Goal: Task Accomplishment & Management: Use online tool/utility

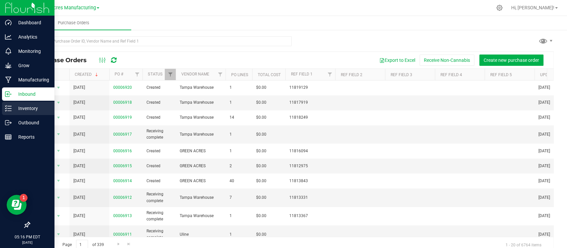
click at [12, 110] on p "Inventory" at bounding box center [32, 108] width 40 height 8
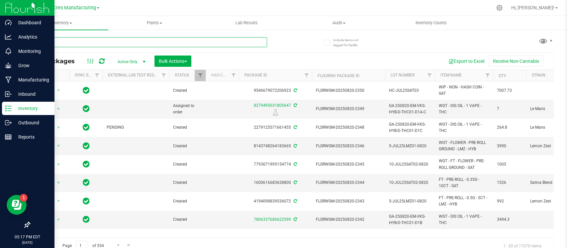
click at [156, 41] on input "text" at bounding box center [148, 42] width 238 height 10
paste input "P-AUG25FFP01"
type input "P-AUG25FFP01"
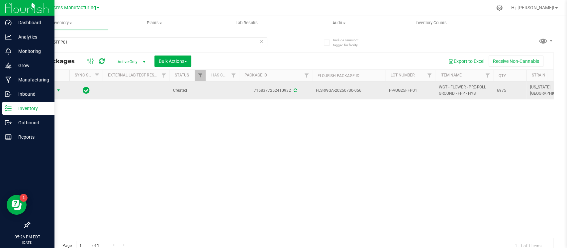
click at [50, 89] on span "Action" at bounding box center [45, 90] width 18 height 9
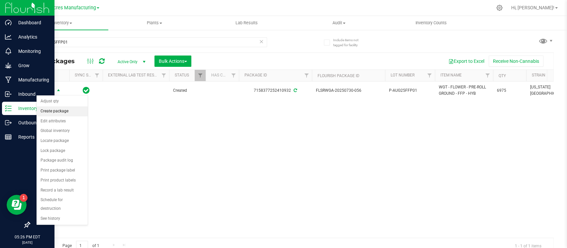
click at [60, 111] on li "Create package" at bounding box center [62, 111] width 51 height 10
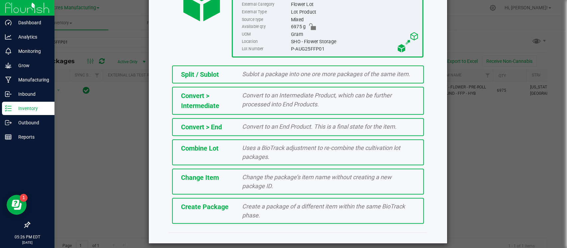
scroll to position [104, 0]
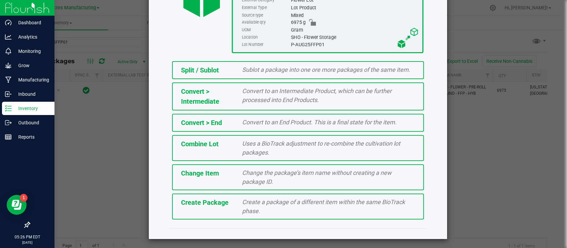
click at [232, 207] on div "Create Package Create a package of a different item within the same BioTrack ph…" at bounding box center [298, 206] width 252 height 26
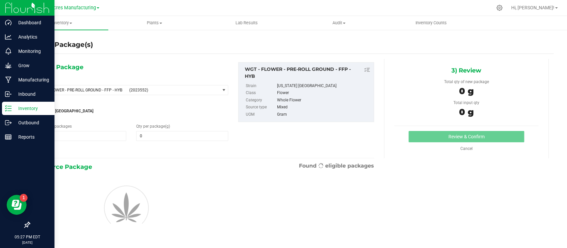
type input "0.0000"
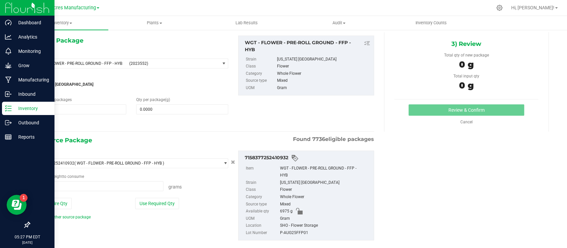
scroll to position [37, 0]
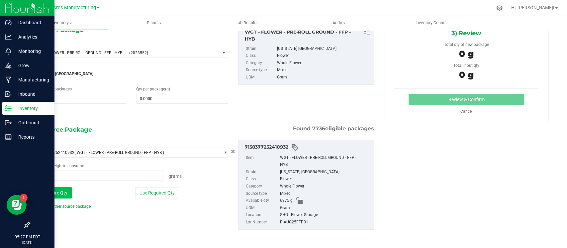
click at [59, 188] on button "Use Entire Qty" at bounding box center [53, 192] width 38 height 11
type input "6975.0000 g"
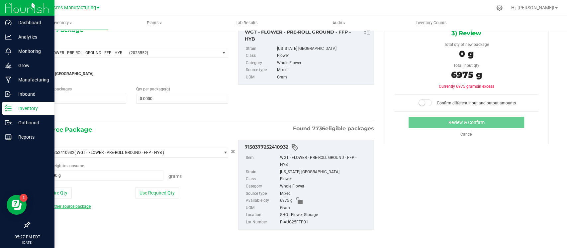
click at [71, 206] on link "Add another source package" at bounding box center [62, 206] width 56 height 5
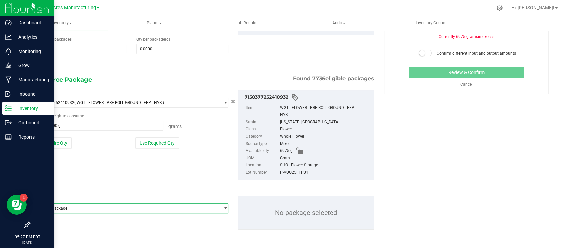
click at [107, 206] on span "Select package" at bounding box center [127, 208] width 185 height 9
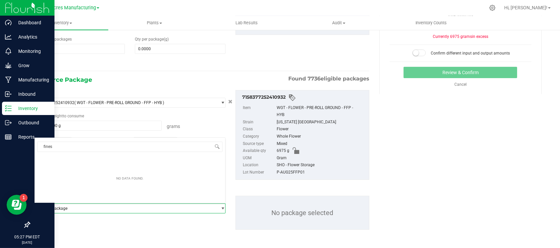
type input "fine"
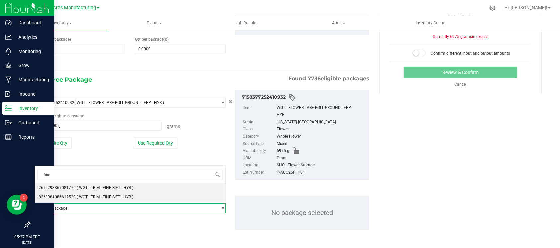
click at [104, 197] on span "( WGT - TRIM - FINE SIFT - HYB )" at bounding box center [105, 197] width 56 height 5
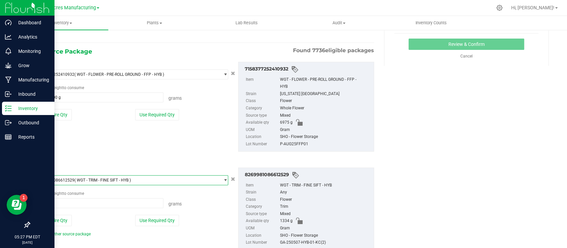
scroll to position [136, 0]
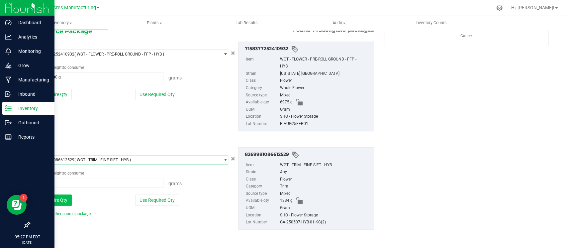
click at [60, 198] on button "Use Entire Qty" at bounding box center [53, 199] width 38 height 11
type input "1334.0000 g"
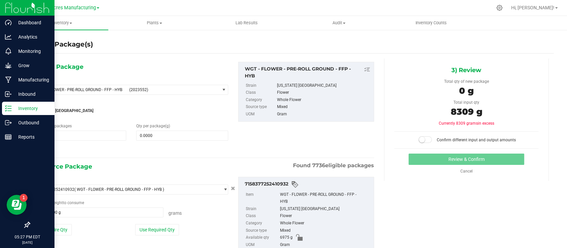
scroll to position [0, 0]
click at [182, 135] on span at bounding box center [182, 136] width 92 height 10
type input "8309"
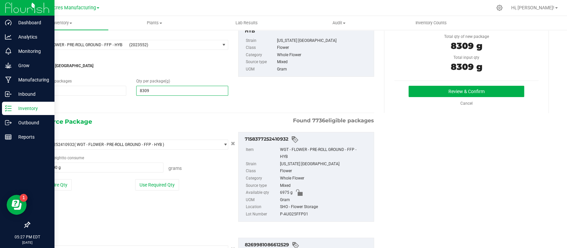
scroll to position [133, 0]
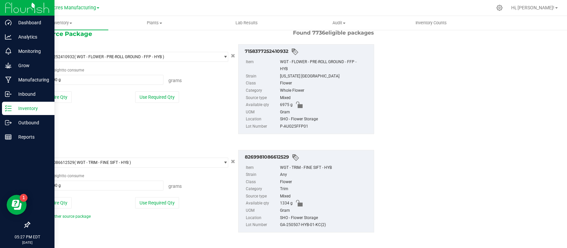
type input "8,309.0000"
click at [292, 126] on div "P-AUG25FFP01" at bounding box center [325, 126] width 90 height 7
copy div "P-AUG25FFP01"
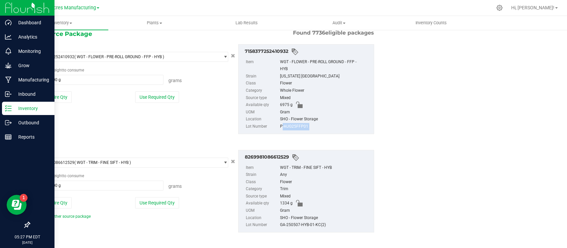
scroll to position [0, 0]
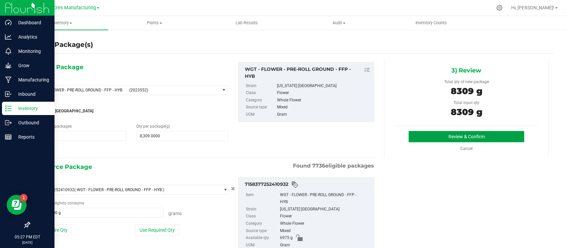
click at [454, 138] on button "Review & Confirm" at bounding box center [466, 136] width 115 height 11
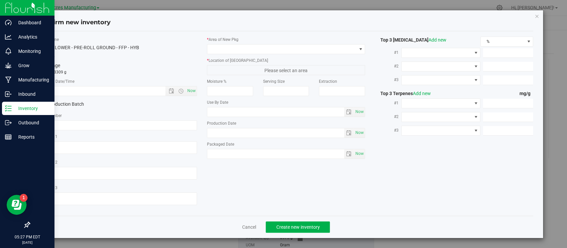
type textarea "N/a"
click at [138, 126] on input "text" at bounding box center [118, 125] width 158 height 10
paste input "P-AUG25FFP01"
type input "P-AUG25FFP01-FS"
click at [191, 90] on span "Now" at bounding box center [191, 91] width 11 height 10
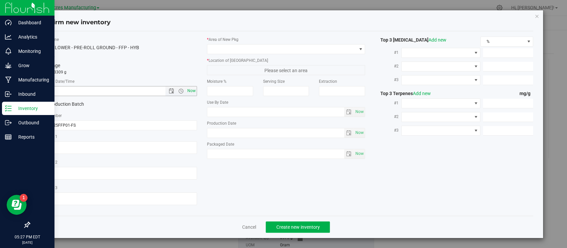
type input "[DATE] 5:27 PM"
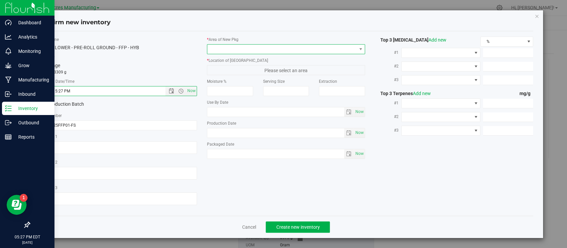
click at [236, 49] on span at bounding box center [281, 49] width 149 height 9
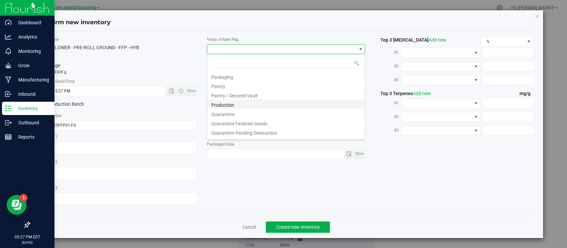
scroll to position [133, 0]
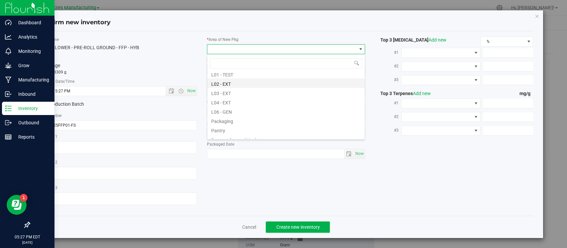
click at [239, 85] on li "L02 - EXT" at bounding box center [286, 82] width 158 height 9
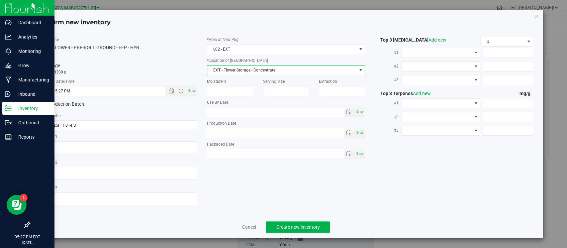
click at [244, 70] on span "EXT - Flower Storage - Concentrate" at bounding box center [281, 69] width 149 height 9
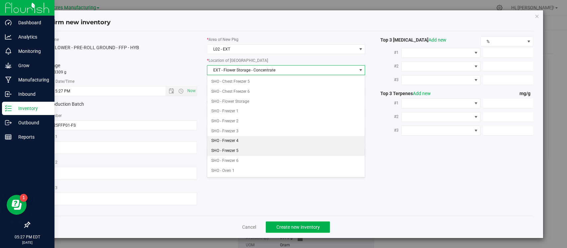
scroll to position [44, 0]
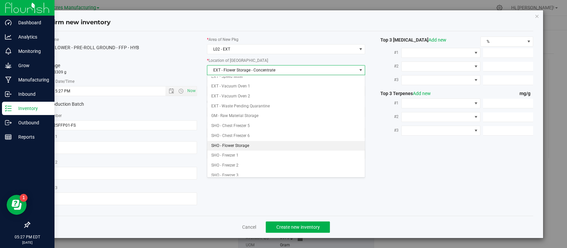
click at [250, 142] on li "SHO - Flower Storage" at bounding box center [286, 146] width 158 height 10
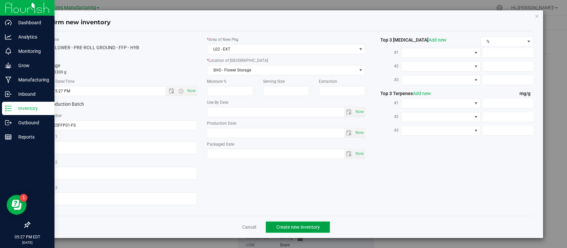
click at [281, 226] on span "Create new inventory" at bounding box center [298, 226] width 44 height 5
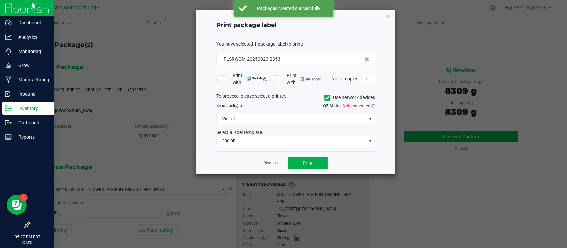
click at [371, 78] on input "1" at bounding box center [368, 78] width 13 height 9
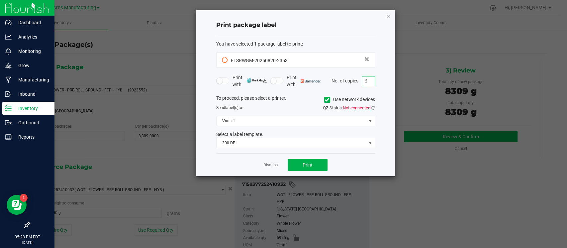
type input "2"
click at [309, 163] on span "Print" at bounding box center [308, 164] width 10 height 5
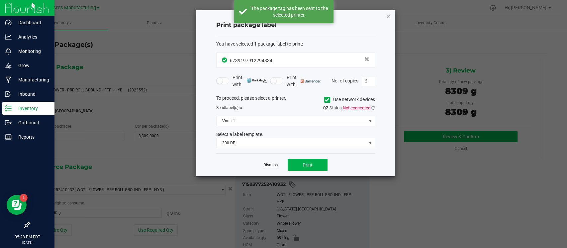
click at [275, 164] on link "Dismiss" at bounding box center [271, 165] width 14 height 6
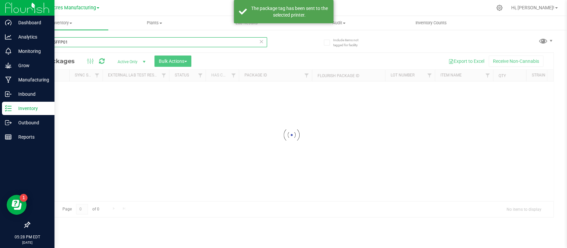
click at [143, 44] on input "P-AUG25FFP01" at bounding box center [148, 42] width 238 height 10
paste input "ARZ"
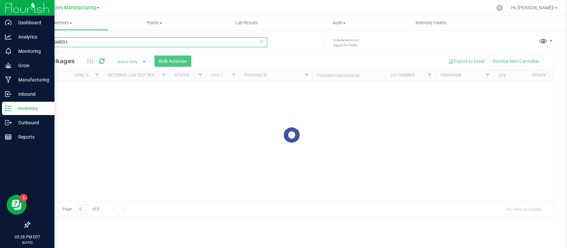
type input "P-AUG25ARZ01"
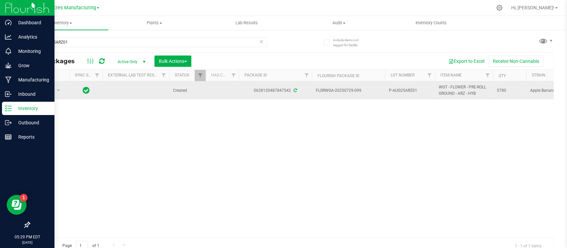
click at [156, 143] on div "Action Action Adjust qty Create package Edit attributes Global inventory Locate…" at bounding box center [292, 159] width 524 height 156
click at [54, 89] on span "Action" at bounding box center [45, 90] width 18 height 9
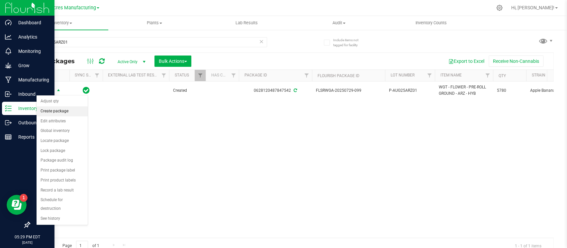
click at [54, 110] on li "Create package" at bounding box center [62, 111] width 51 height 10
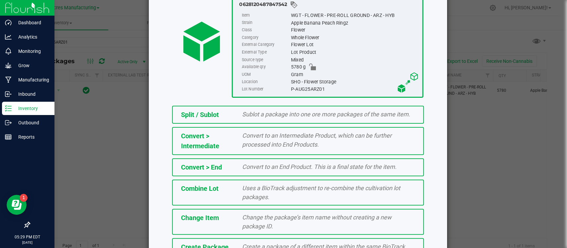
scroll to position [104, 0]
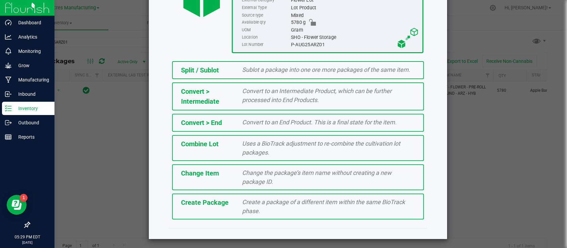
click at [268, 202] on span "Create a package of a different item within the same BioTrack phase." at bounding box center [323, 206] width 163 height 16
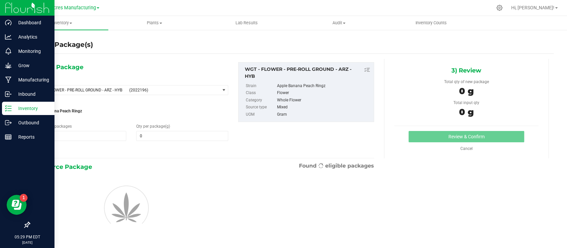
type input "0.0000"
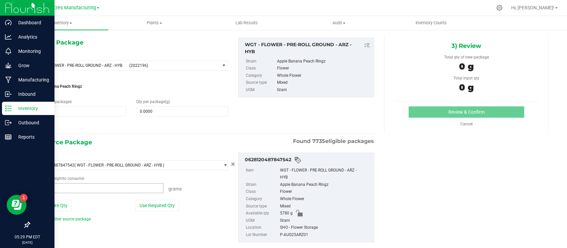
scroll to position [37, 0]
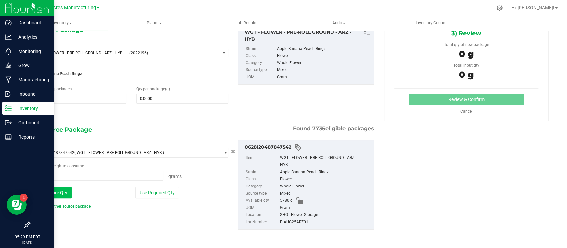
click at [53, 191] on button "Use Entire Qty" at bounding box center [53, 192] width 38 height 11
type input "5780.0000 g"
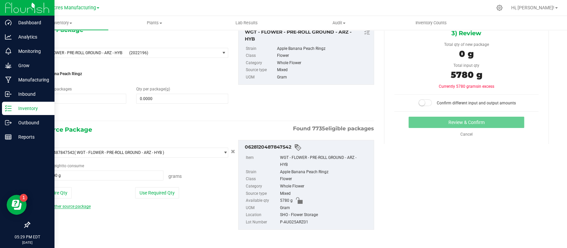
click at [55, 206] on link "Add another source package" at bounding box center [62, 206] width 56 height 5
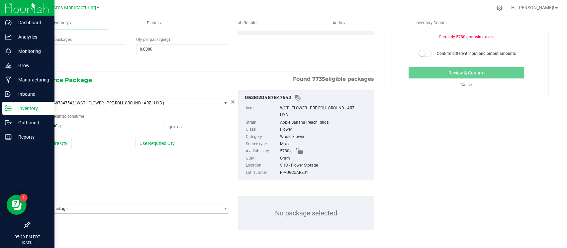
scroll to position [87, 0]
click at [122, 204] on span "Select package" at bounding box center [127, 208] width 185 height 9
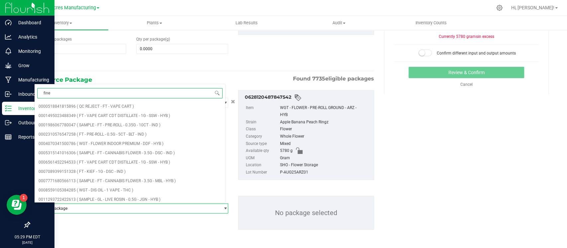
type input "fine"
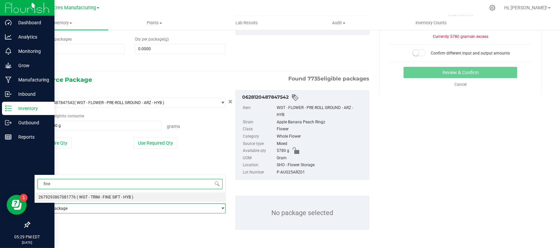
click at [174, 196] on li "2679293867081776 ( WGT - TRIM - FINE SIFT - HYB )" at bounding box center [130, 196] width 191 height 9
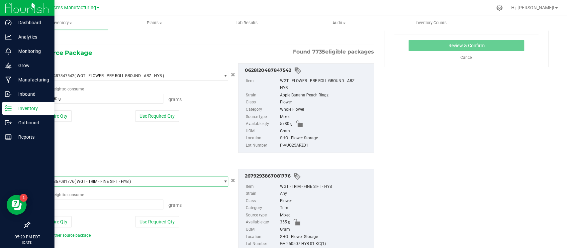
scroll to position [136, 0]
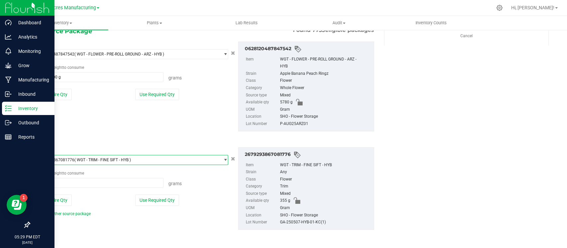
click at [60, 190] on div "Package ID 2679293867081776 ( WGT - TRIM - FINE SIFT - HYB ) 2672673154633645 2…" at bounding box center [131, 181] width 204 height 69
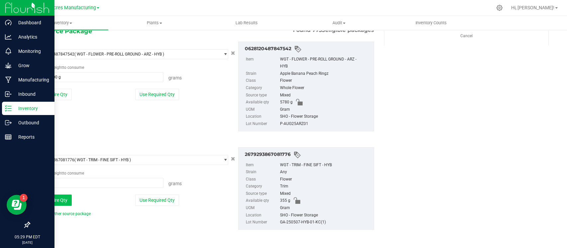
click at [65, 196] on button "Use Entire Qty" at bounding box center [53, 199] width 38 height 11
type input "355.0000 g"
click at [301, 123] on div "P-AUG25ARZ01" at bounding box center [325, 123] width 90 height 7
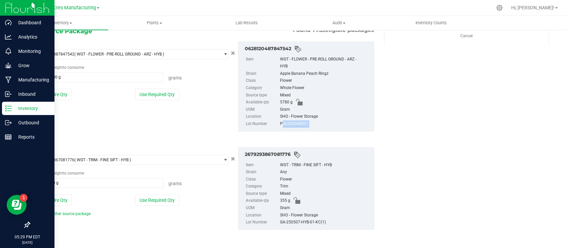
copy div "P-AUG25ARZ01"
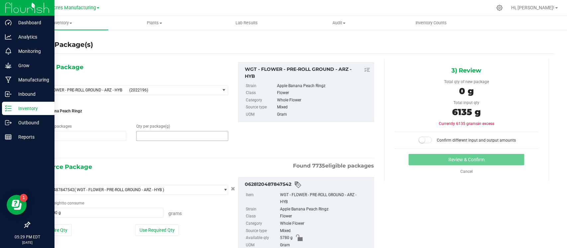
click at [186, 137] on span at bounding box center [182, 136] width 92 height 10
type input "3"
type input "6135"
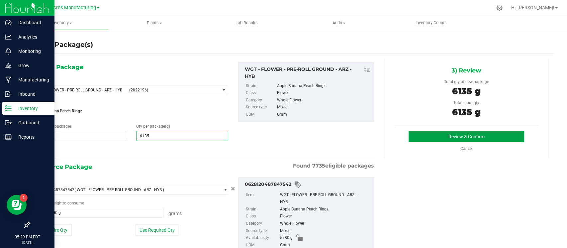
type input "6,135.0000"
click at [487, 138] on button "Review & Confirm" at bounding box center [466, 136] width 115 height 11
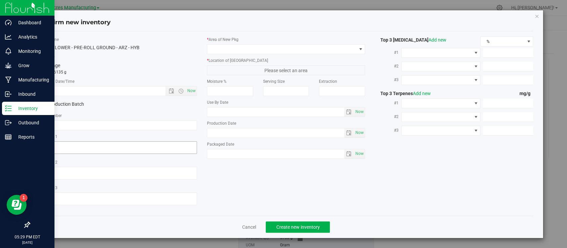
type textarea "N/a"
click at [121, 126] on input "text" at bounding box center [118, 125] width 158 height 10
paste input "P-AUG25ARZ01"
type input "P-AUG25ARZ01-FS"
click at [192, 90] on span "Now" at bounding box center [191, 91] width 11 height 10
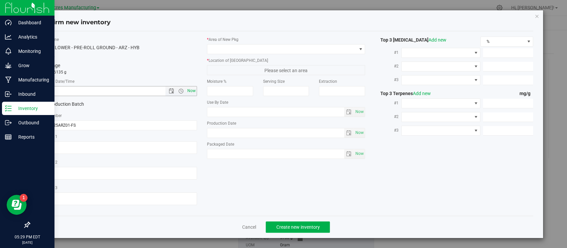
type input "[DATE] 5:29 PM"
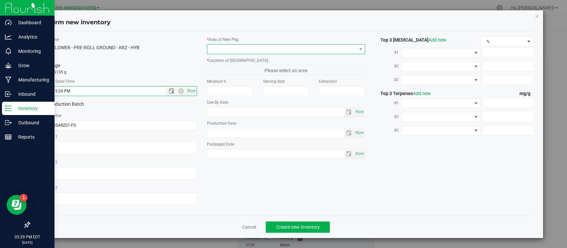
click at [218, 49] on span at bounding box center [281, 49] width 149 height 9
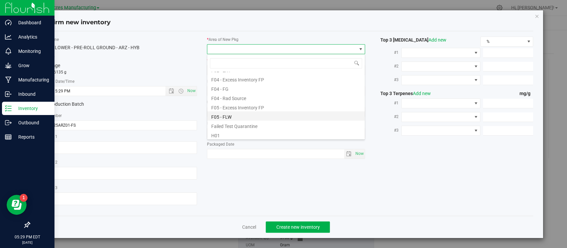
scroll to position [88, 0]
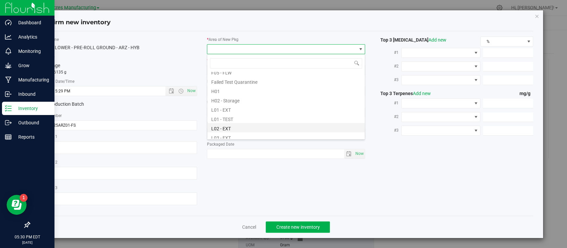
click at [234, 126] on li "L02 - EXT" at bounding box center [286, 127] width 158 height 9
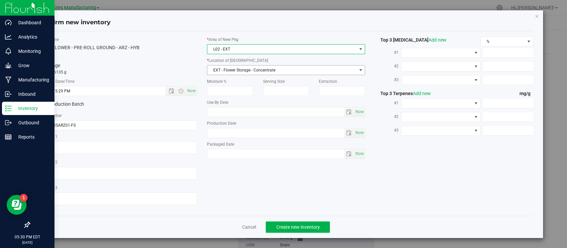
click at [240, 71] on span "EXT - Flower Storage - Concentrate" at bounding box center [281, 69] width 149 height 9
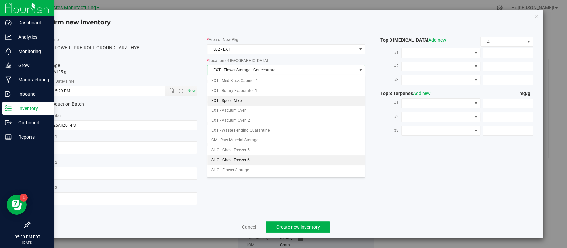
scroll to position [44, 0]
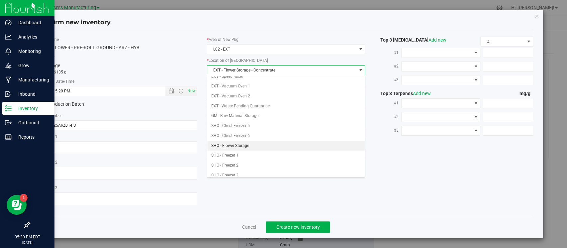
click at [246, 144] on li "SHO - Flower Storage" at bounding box center [286, 146] width 158 height 10
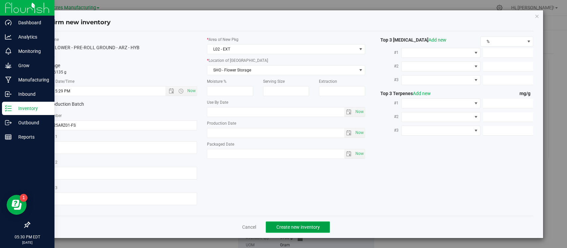
click at [280, 230] on button "Create new inventory" at bounding box center [298, 226] width 64 height 11
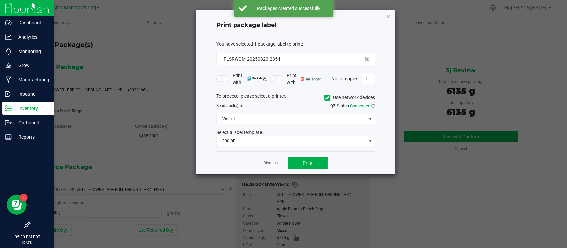
click at [368, 79] on input "1" at bounding box center [368, 78] width 13 height 9
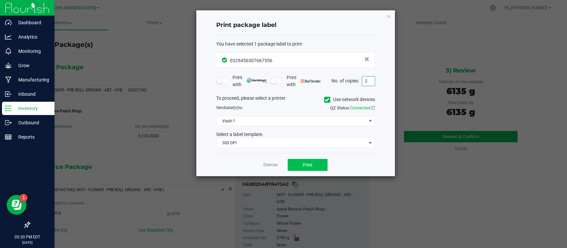
type input "2"
click at [311, 166] on span "Print" at bounding box center [308, 164] width 10 height 5
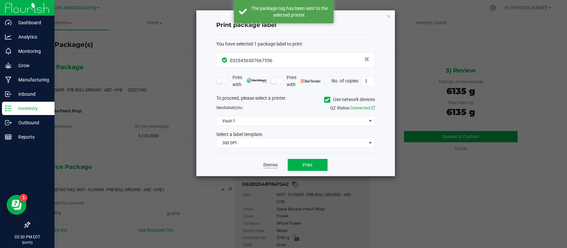
click at [271, 165] on link "Dismiss" at bounding box center [271, 165] width 14 height 6
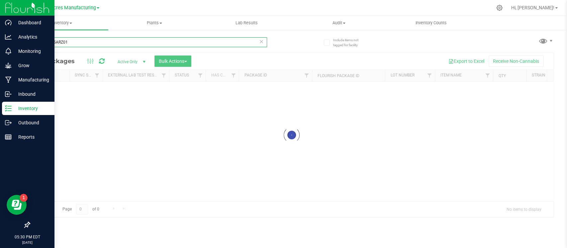
click at [88, 43] on input "P-AUG25ARZ01" at bounding box center [148, 42] width 238 height 10
paste input "JUL25DSC"
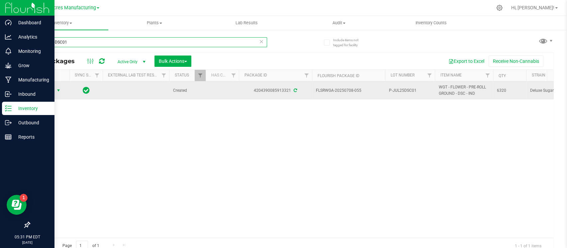
type input "P-JUL25DSC01"
click at [58, 89] on span "select" at bounding box center [58, 90] width 5 height 5
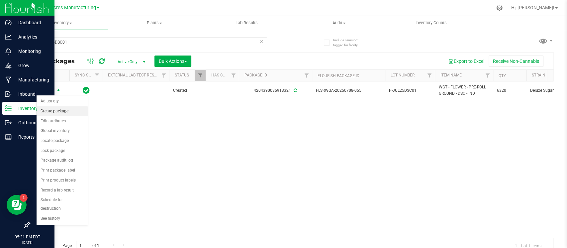
click at [56, 111] on li "Create package" at bounding box center [62, 111] width 51 height 10
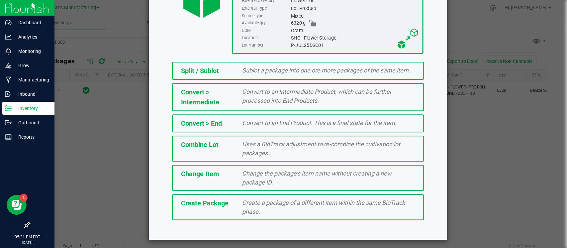
scroll to position [104, 0]
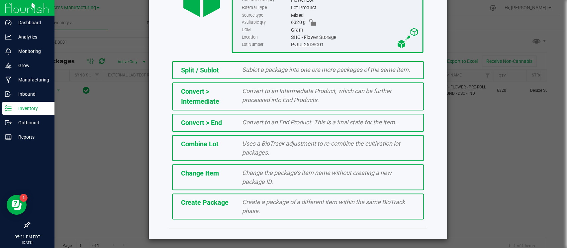
click at [263, 205] on div "Create a package of a different item within the same BioTrack phase." at bounding box center [328, 206] width 183 height 18
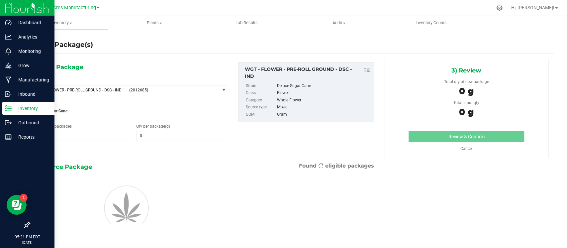
type input "0.0000"
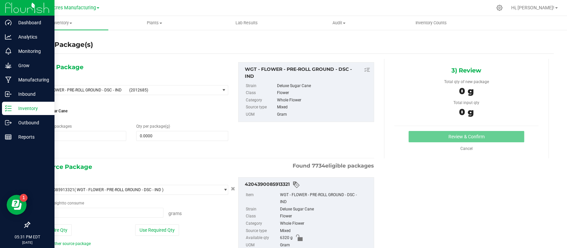
type input "0.0000 g"
click at [173, 134] on span at bounding box center [182, 136] width 92 height 10
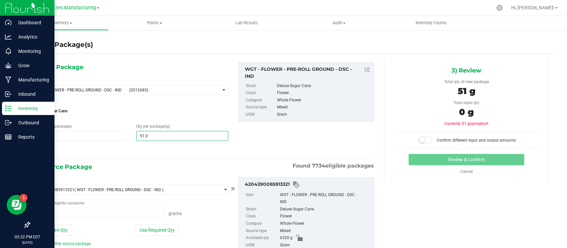
type input "51.03"
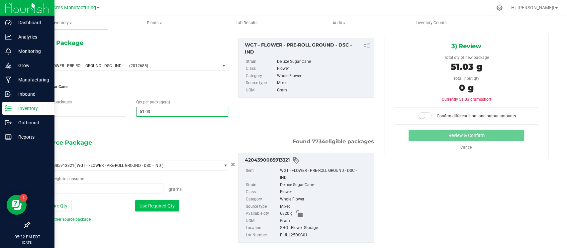
scroll to position [37, 0]
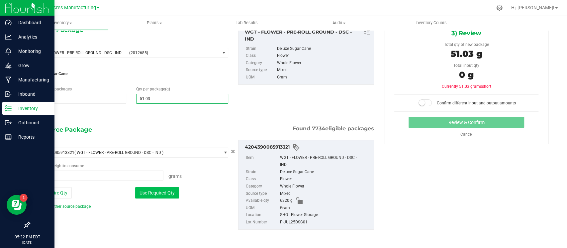
type input "51.0300"
click at [157, 189] on button "Use Required Qty" at bounding box center [157, 192] width 44 height 11
type input "51.0300 g"
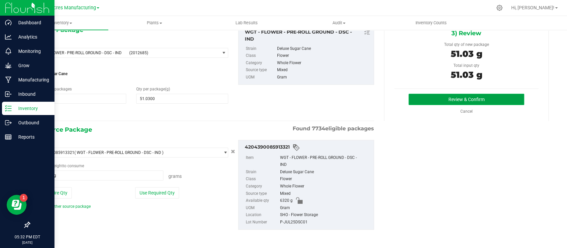
click at [439, 99] on button "Review & Confirm" at bounding box center [466, 99] width 115 height 11
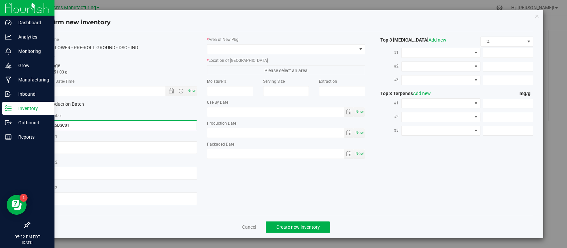
click at [113, 124] on input "P-JUL25DSC01" at bounding box center [118, 125] width 158 height 10
type input "P-JUL25DSC01-Remainder"
click at [189, 90] on span "Now" at bounding box center [191, 91] width 11 height 10
type input "[DATE] 5:32 PM"
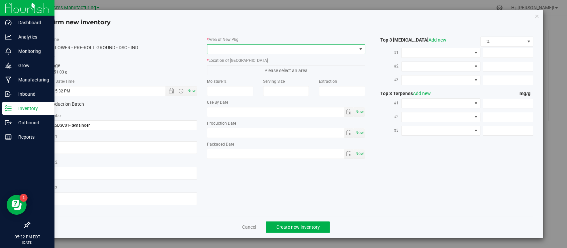
click at [242, 53] on span at bounding box center [281, 49] width 149 height 9
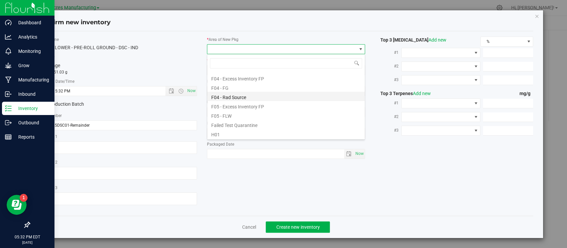
scroll to position [88, 0]
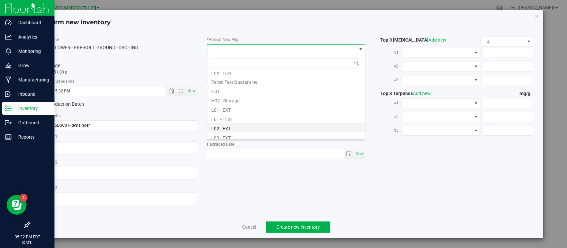
click at [248, 125] on li "L02 - EXT" at bounding box center [286, 127] width 158 height 9
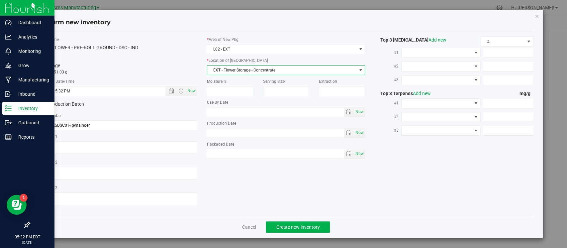
click at [247, 66] on span "EXT - Flower Storage - Concentrate" at bounding box center [281, 69] width 149 height 9
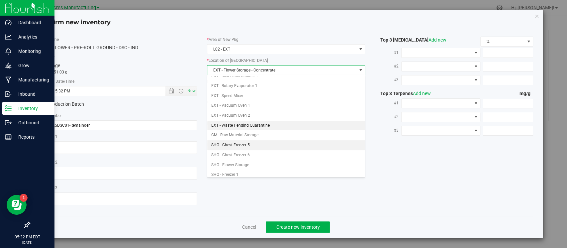
scroll to position [44, 0]
click at [249, 141] on li "SHO - Flower Storage" at bounding box center [286, 146] width 158 height 10
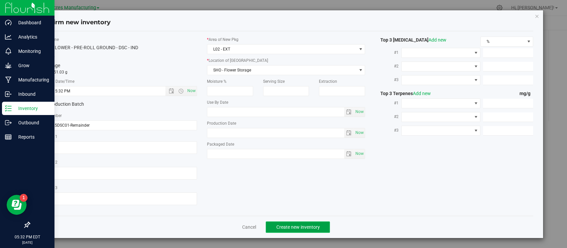
click at [299, 230] on button "Create new inventory" at bounding box center [298, 226] width 64 height 11
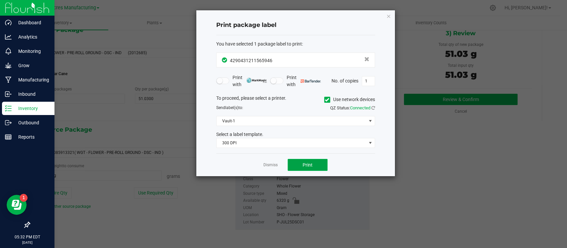
click at [314, 163] on button "Print" at bounding box center [308, 165] width 40 height 12
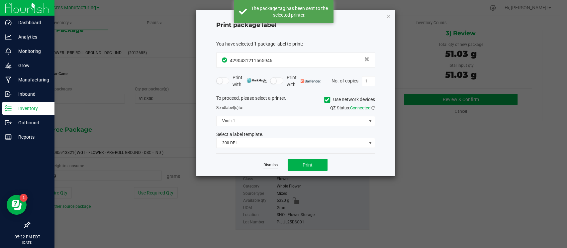
click at [271, 165] on link "Dismiss" at bounding box center [271, 165] width 14 height 6
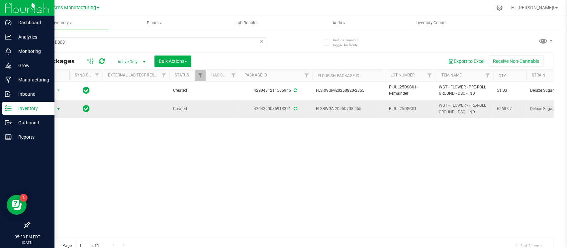
click at [54, 111] on span "Action" at bounding box center [45, 108] width 18 height 9
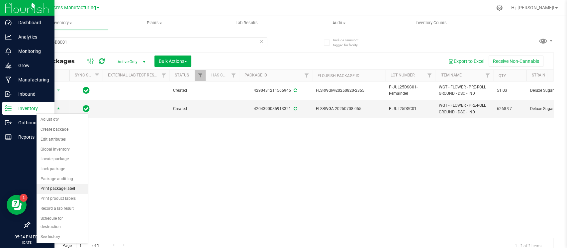
click at [61, 189] on li "Print package label" at bounding box center [62, 189] width 51 height 10
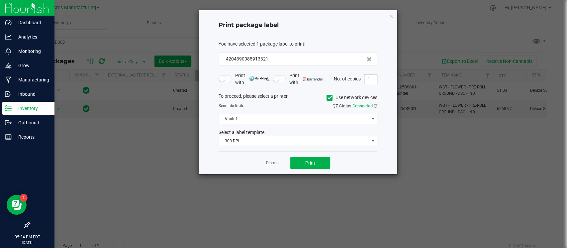
click at [373, 82] on input "1" at bounding box center [371, 78] width 13 height 9
type input "2"
click at [314, 166] on button "Print" at bounding box center [310, 163] width 40 height 12
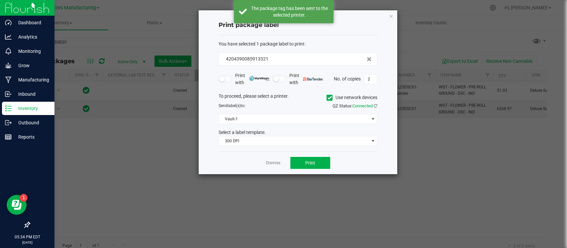
click at [275, 163] on link "Dismiss" at bounding box center [273, 163] width 14 height 6
